Goal: Navigation & Orientation: Find specific page/section

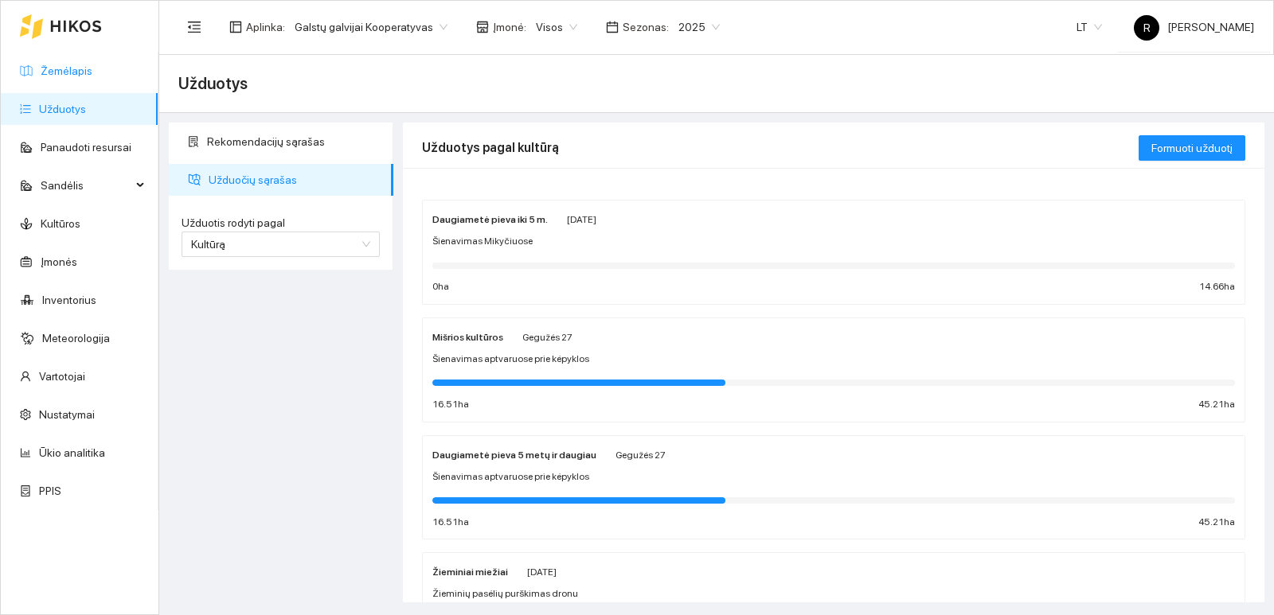
click at [72, 75] on link "Žemėlapis" at bounding box center [67, 70] width 52 height 13
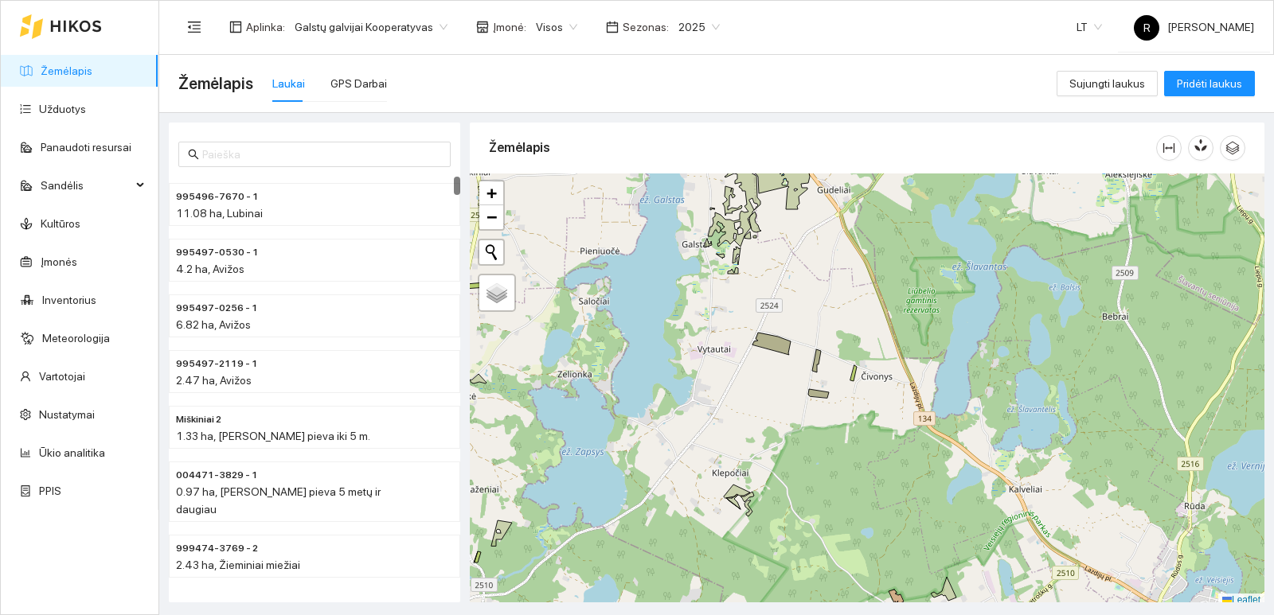
scroll to position [5, 0]
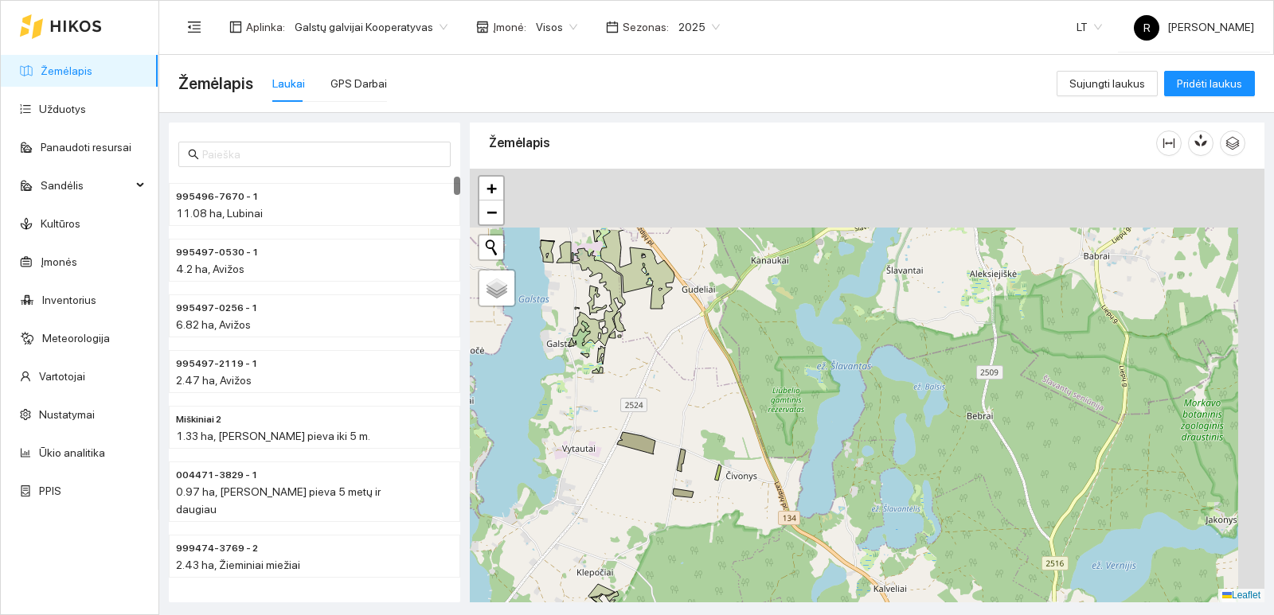
drag, startPoint x: 825, startPoint y: 295, endPoint x: 684, endPoint y: 406, distance: 179.6
click at [684, 406] on div "+ − Nieko nerasta. Bandykite dar kartą. Žemėlapis Palydovas Leaflet" at bounding box center [867, 386] width 794 height 434
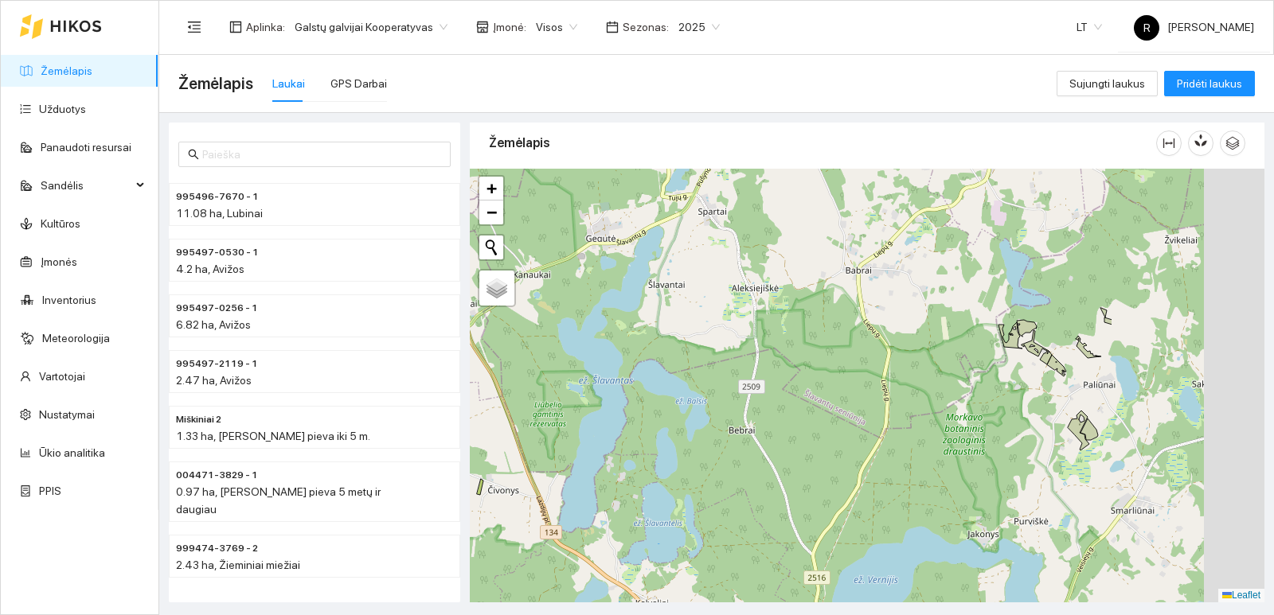
drag, startPoint x: 802, startPoint y: 362, endPoint x: 569, endPoint y: 367, distance: 233.3
click at [569, 369] on div "+ − Nieko nerasta. Bandykite dar kartą. Žemėlapis Palydovas Leaflet" at bounding box center [867, 386] width 794 height 434
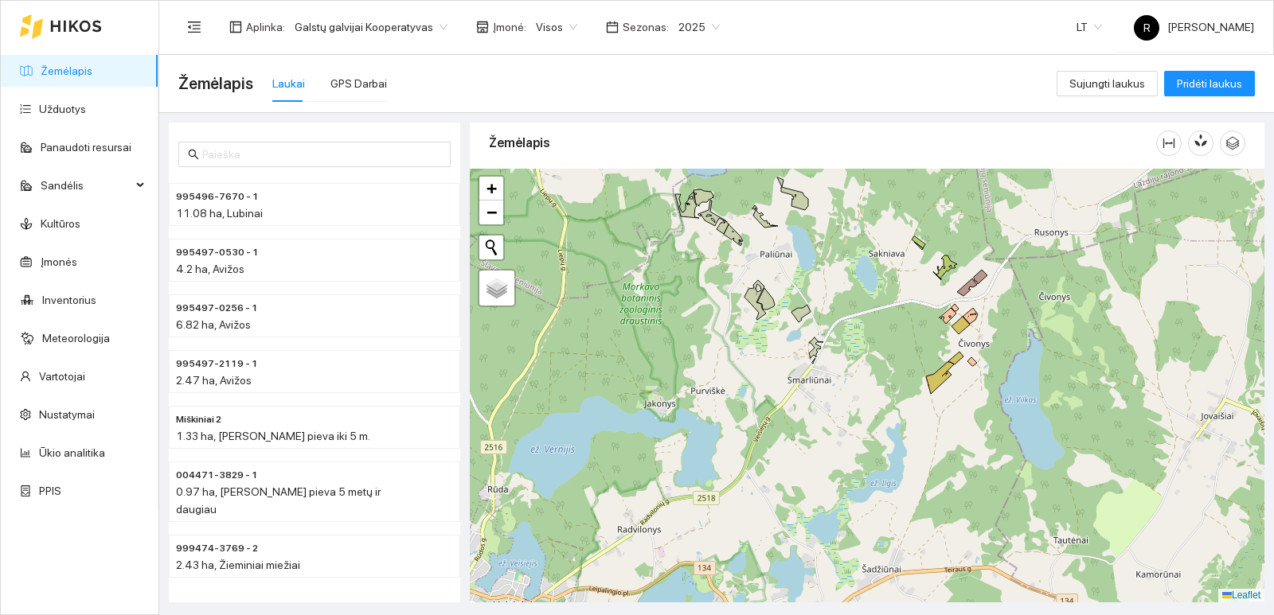
drag, startPoint x: 1004, startPoint y: 400, endPoint x: 677, endPoint y: 267, distance: 352.4
click at [678, 267] on div "+ − Nieko nerasta. Bandykite dar kartą. Žemėlapis Palydovas Leaflet" at bounding box center [867, 386] width 794 height 434
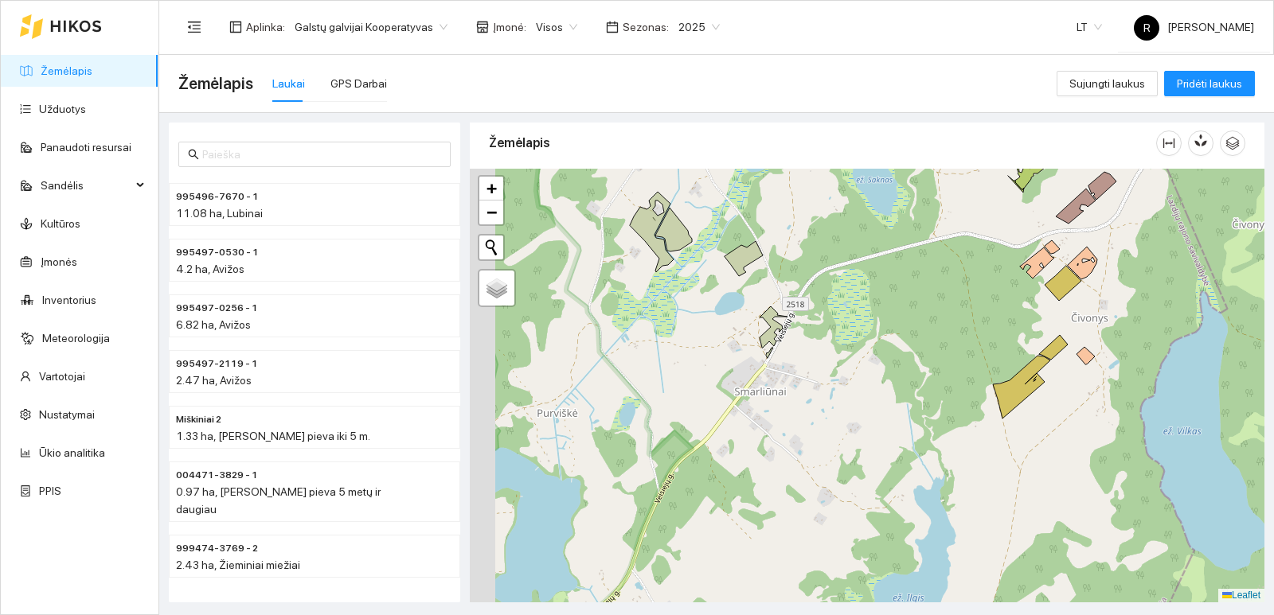
drag, startPoint x: 790, startPoint y: 337, endPoint x: 846, endPoint y: 373, distance: 66.2
click at [846, 373] on div "+ − Nieko nerasta. Bandykite dar kartą. Žemėlapis Palydovas Leaflet" at bounding box center [867, 386] width 794 height 434
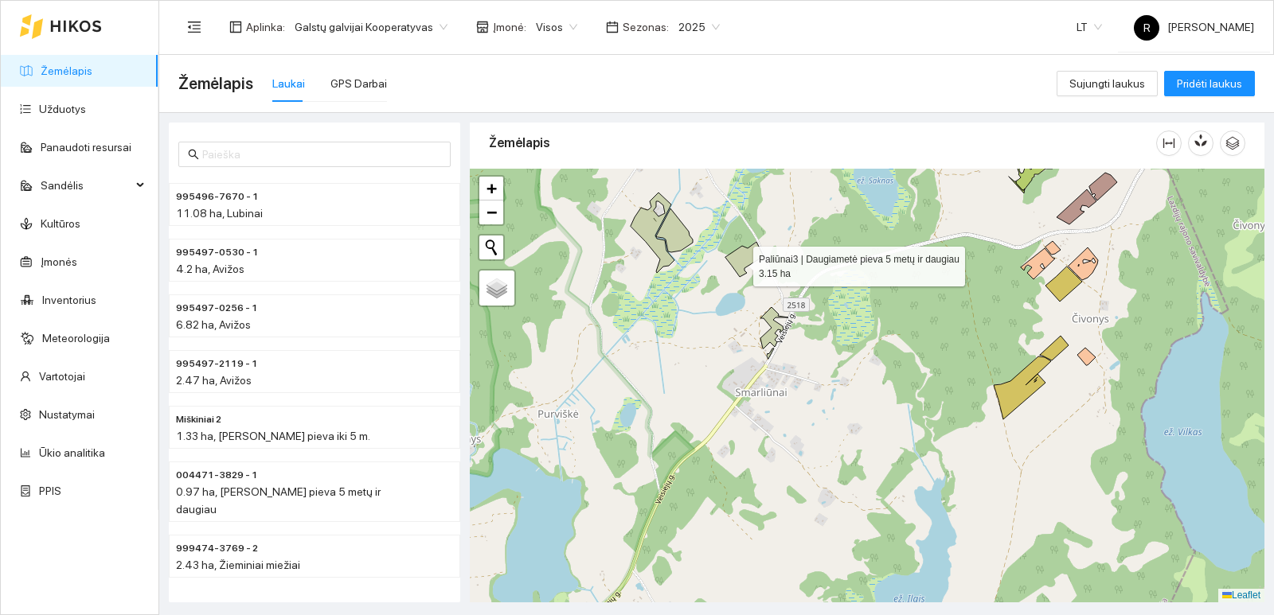
click at [739, 263] on icon at bounding box center [744, 259] width 38 height 35
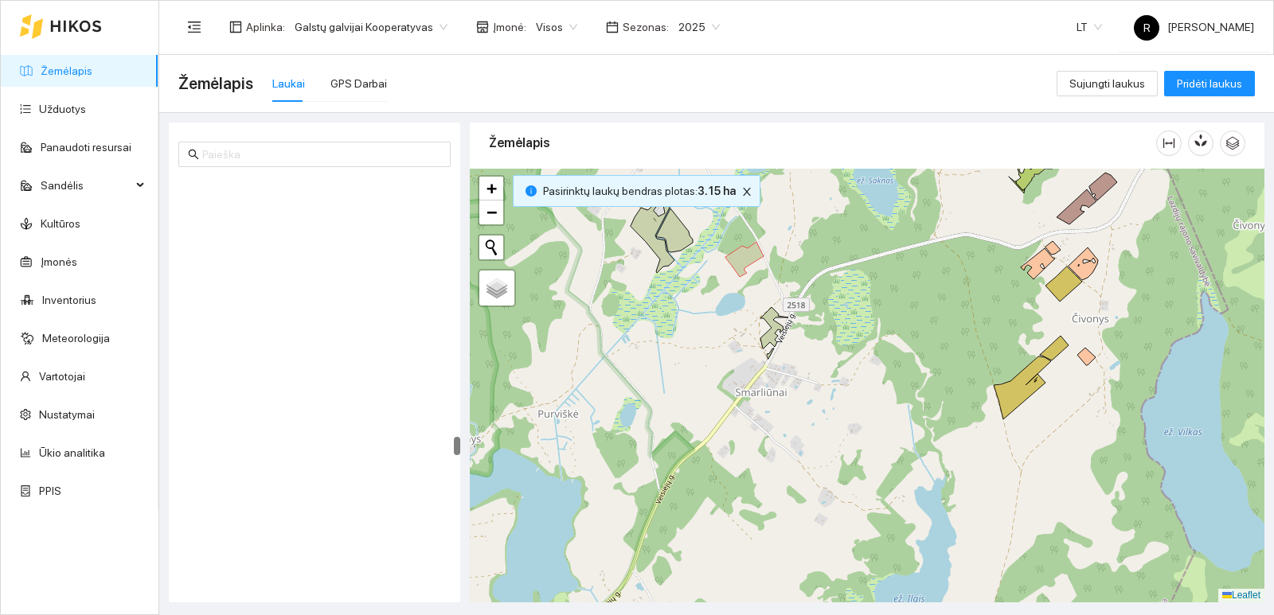
scroll to position [6010, 0]
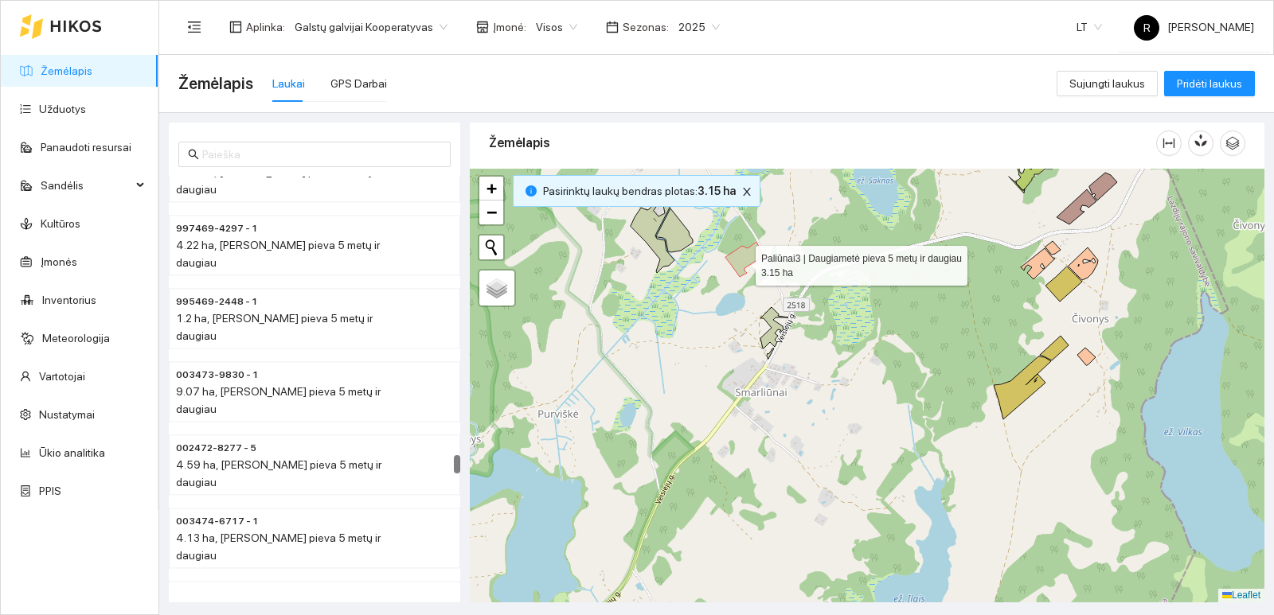
click at [741, 262] on icon at bounding box center [744, 259] width 38 height 35
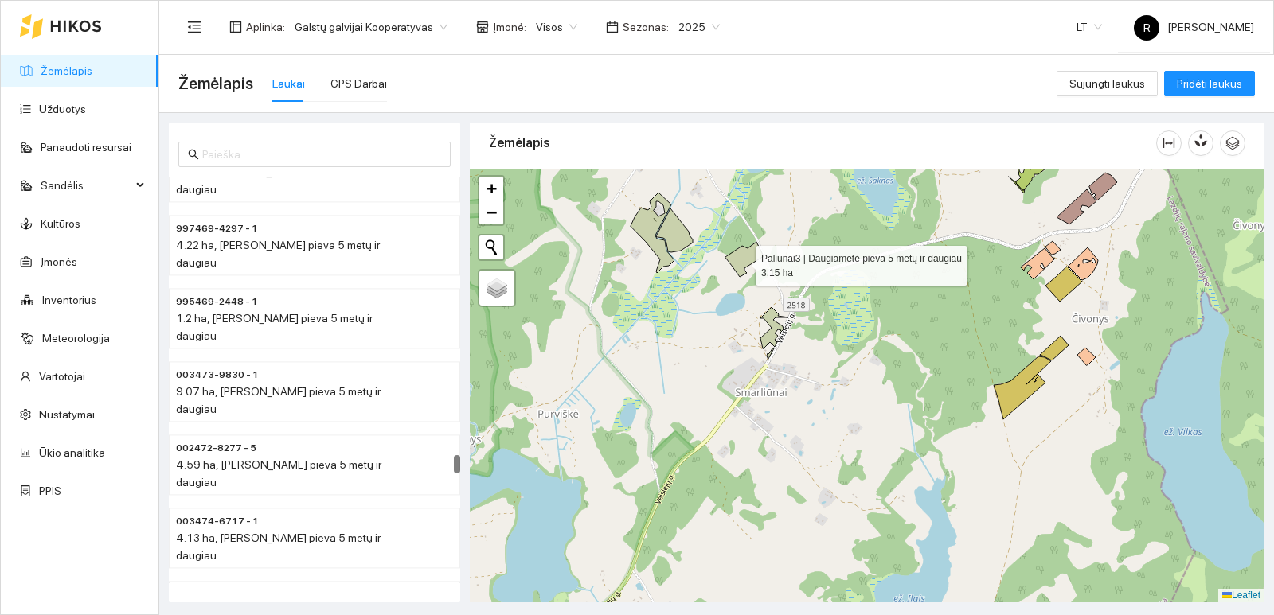
click at [741, 262] on icon at bounding box center [744, 259] width 38 height 35
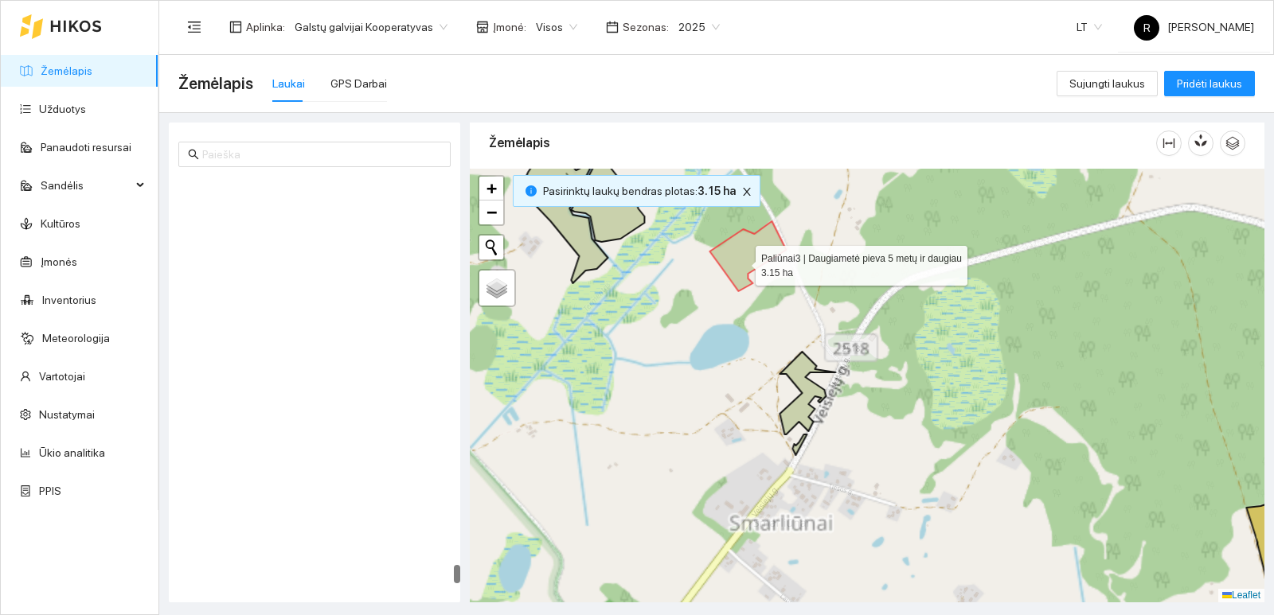
scroll to position [8383, 0]
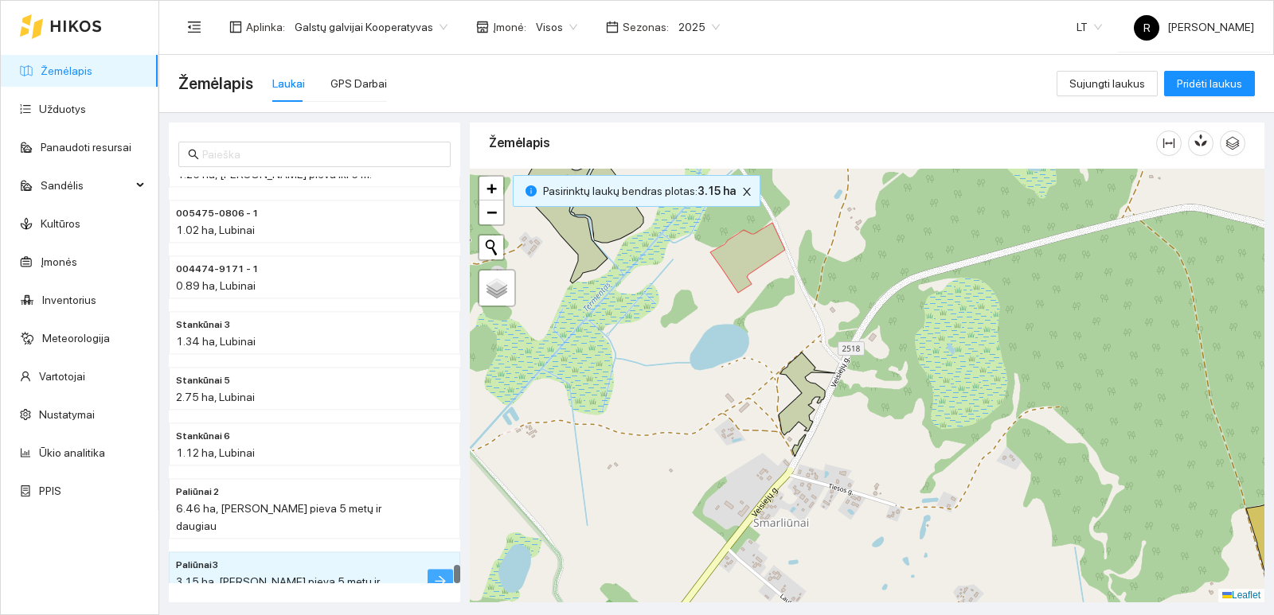
click at [439, 575] on icon "arrow-right" at bounding box center [440, 581] width 13 height 13
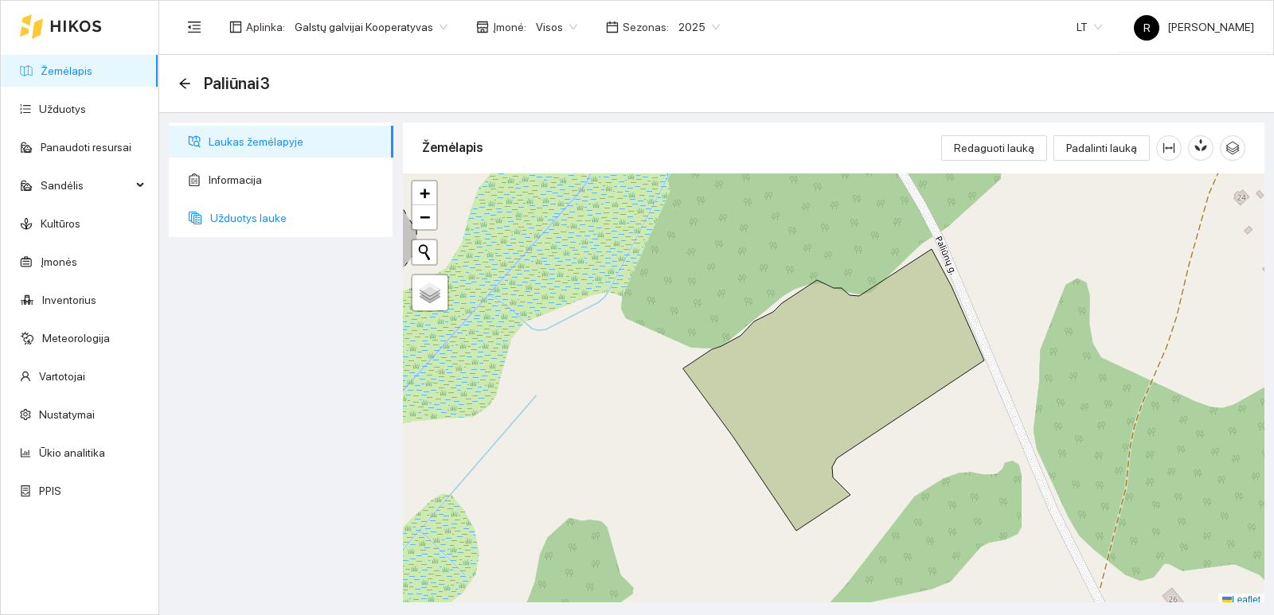
click at [244, 225] on span "Užduotys lauke" at bounding box center [295, 218] width 170 height 32
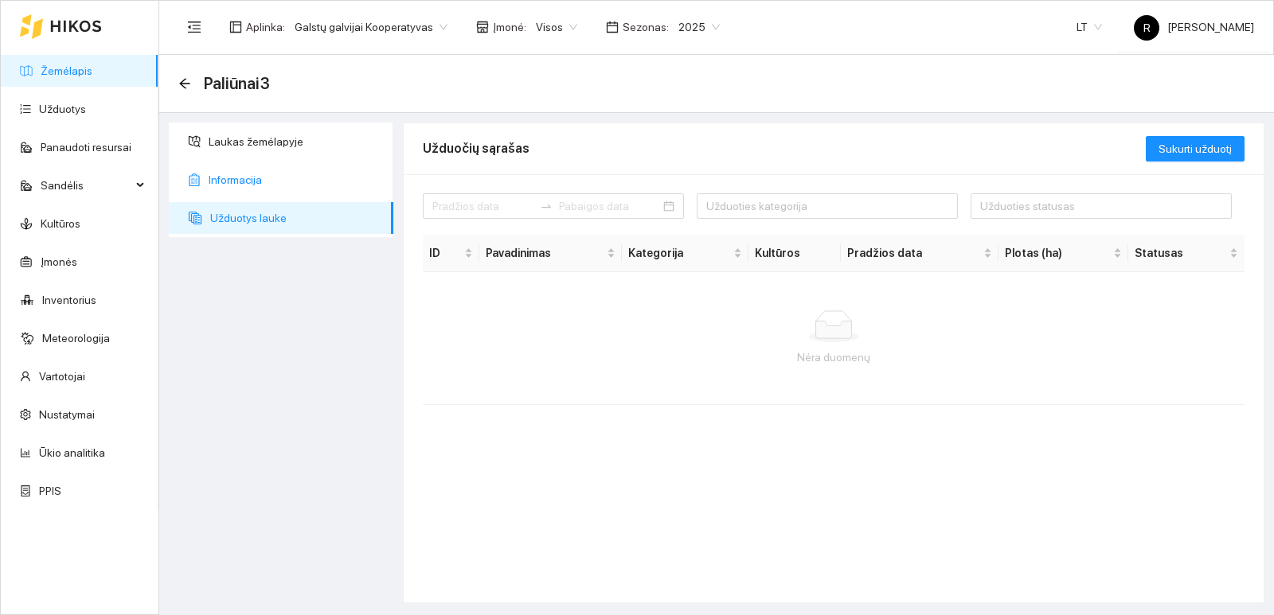
click at [236, 177] on span "Informacija" at bounding box center [295, 180] width 172 height 32
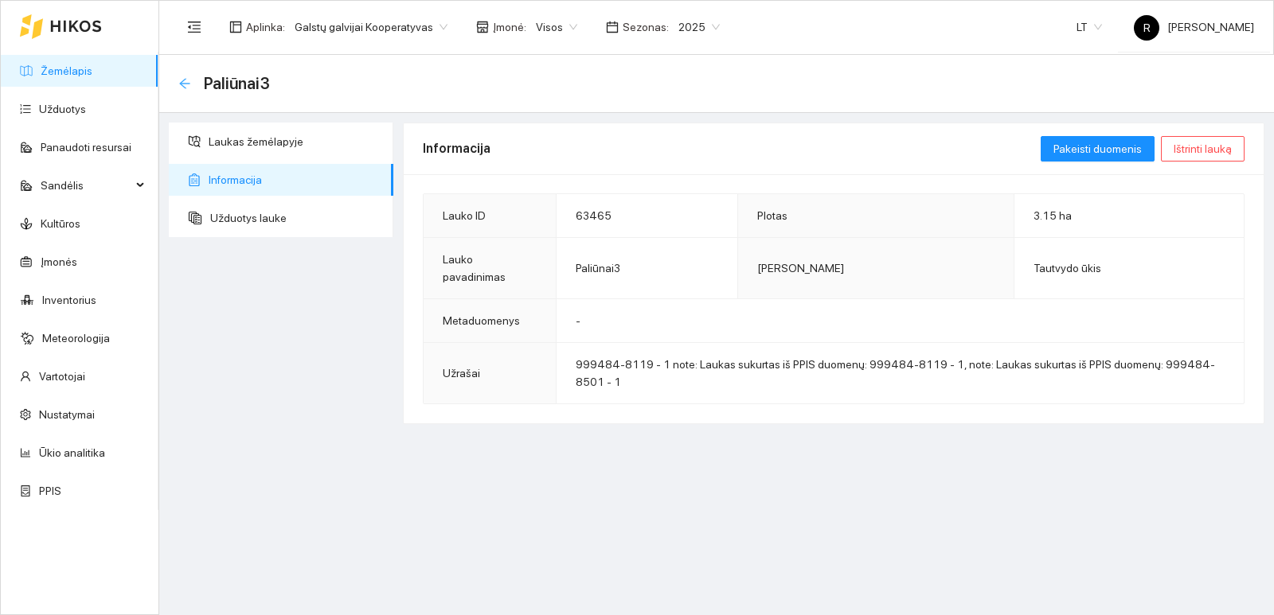
click at [184, 80] on icon "arrow-left" at bounding box center [184, 83] width 10 height 10
